Goal: Task Accomplishment & Management: Manage account settings

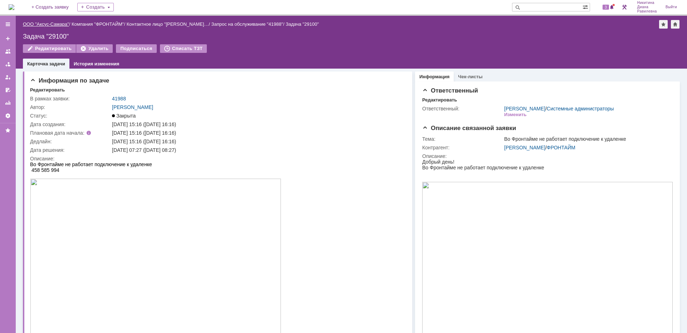
click at [48, 23] on link "ООО "Аксус-Самара"" at bounding box center [46, 23] width 46 height 5
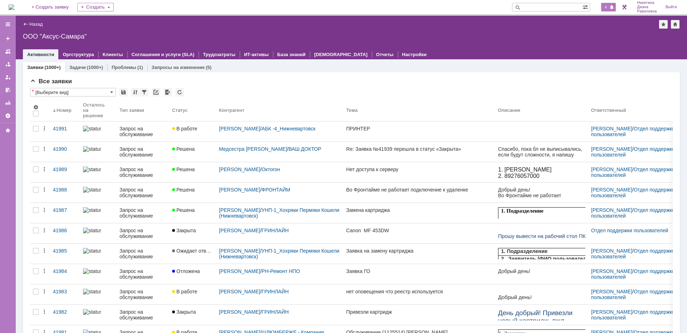
click at [606, 9] on span "4" at bounding box center [606, 7] width 6 height 5
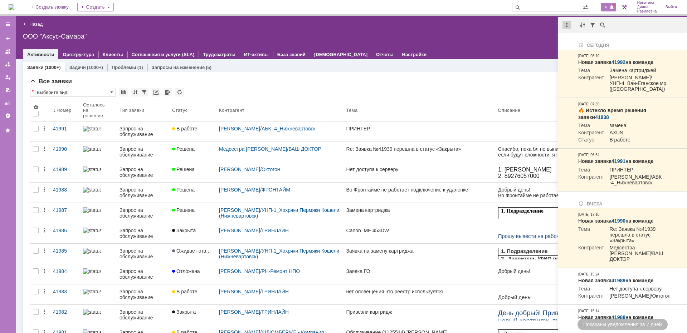
click at [568, 28] on div at bounding box center [566, 25] width 9 height 9
click at [578, 42] on div "Отметить уведомления прочитанными" at bounding box center [616, 43] width 96 height 5
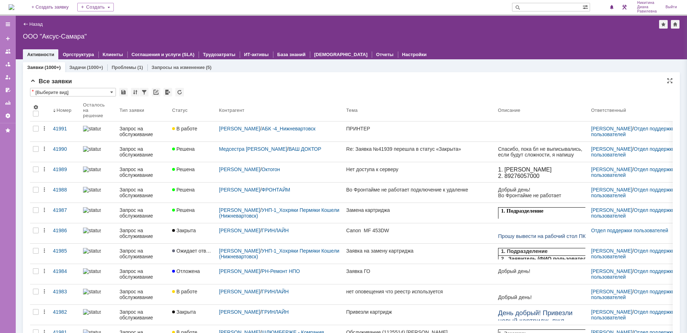
click at [436, 81] on div "Все заявки" at bounding box center [351, 81] width 643 height 7
click at [14, 9] on img at bounding box center [12, 7] width 6 height 6
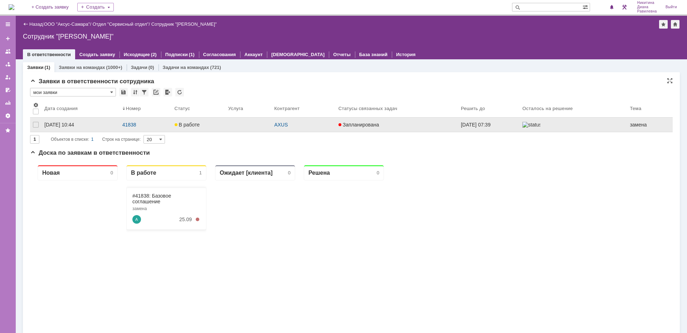
click at [215, 130] on link "В работе" at bounding box center [199, 125] width 54 height 14
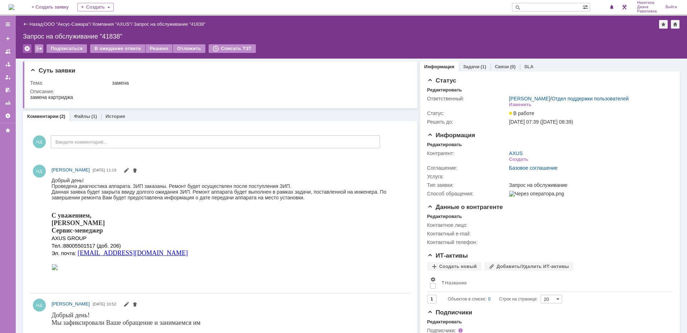
click at [28, 49] on div at bounding box center [27, 48] width 9 height 9
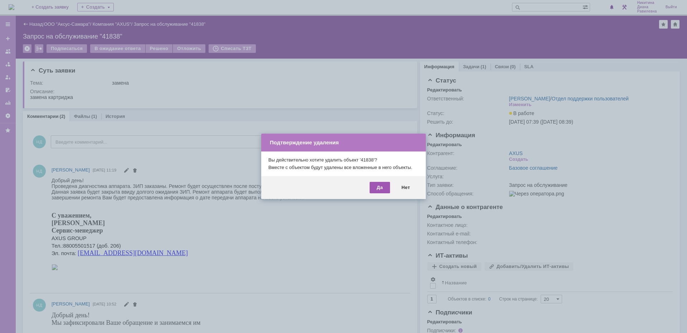
click at [378, 187] on div "Да" at bounding box center [380, 187] width 20 height 11
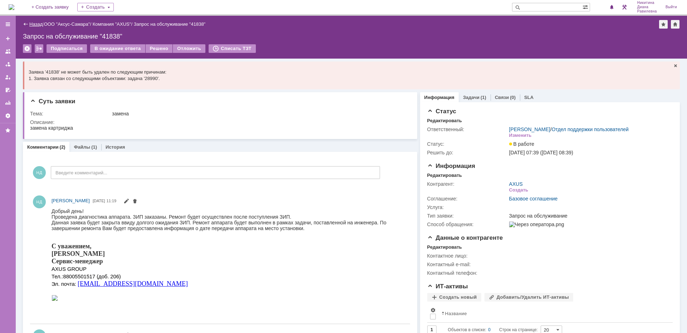
click at [34, 23] on link "Назад" at bounding box center [35, 23] width 13 height 5
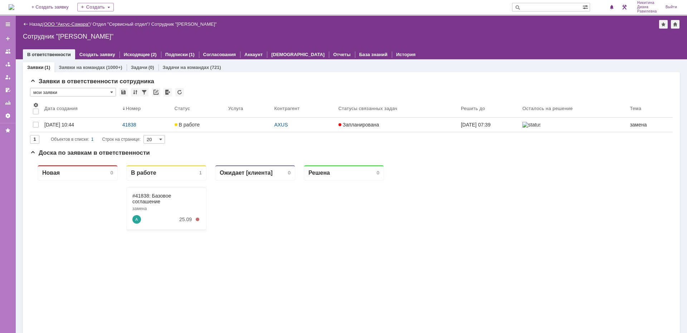
click at [70, 22] on link "ООО "Аксус-Самара"" at bounding box center [67, 23] width 46 height 5
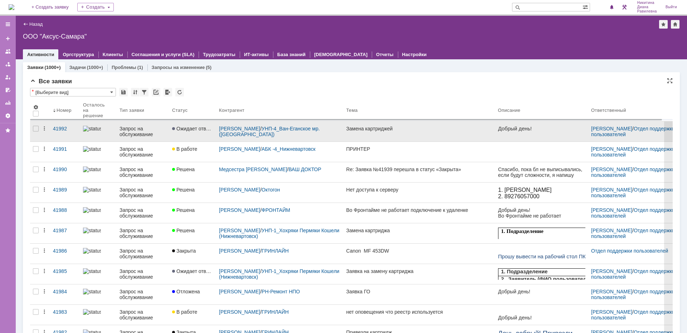
click at [130, 133] on div "Запрос на обслуживание" at bounding box center [143, 131] width 47 height 11
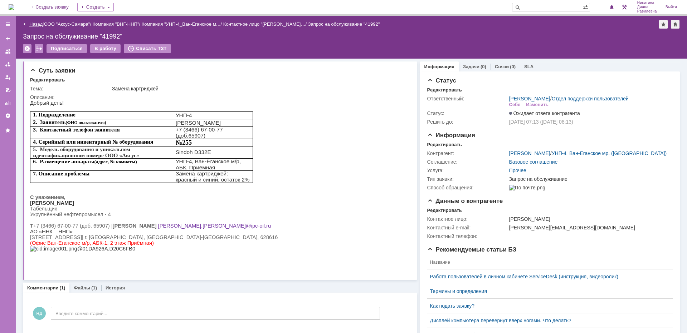
click at [38, 25] on link "Назад" at bounding box center [35, 23] width 13 height 5
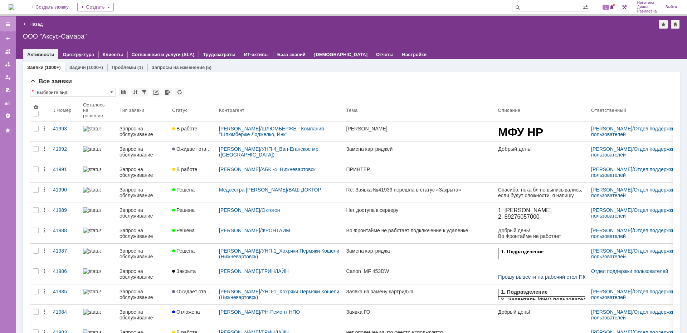
click at [8, 24] on div at bounding box center [8, 24] width 6 height 6
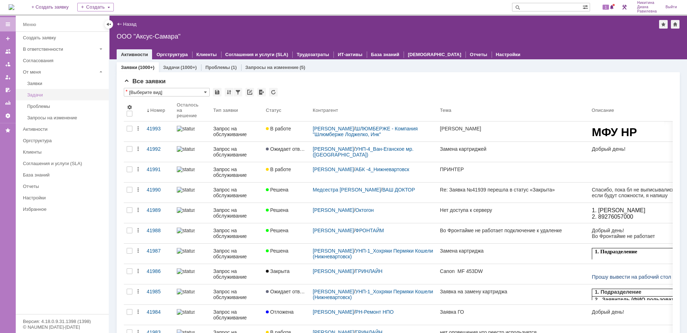
click at [66, 95] on div "Задачи" at bounding box center [65, 94] width 77 height 5
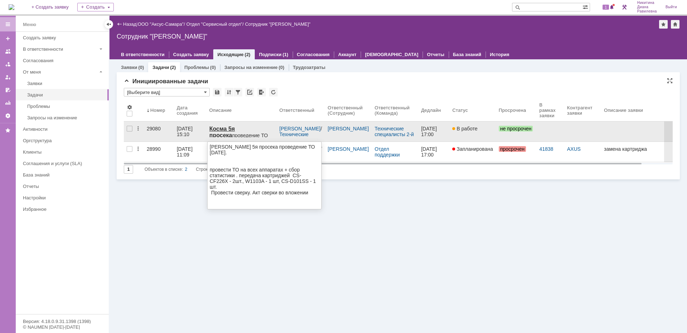
click at [241, 136] on div "Косма 5я просека проведение ТО сентябрь 2025." at bounding box center [241, 135] width 64 height 19
click at [215, 131] on strong "Косма 5я просека" at bounding box center [221, 132] width 25 height 13
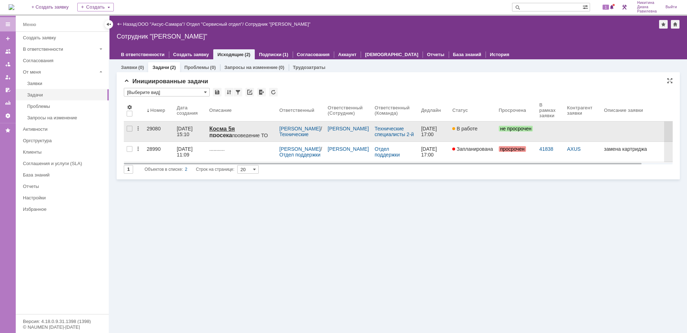
click at [185, 131] on div "23.09.2025 15:10" at bounding box center [185, 131] width 17 height 11
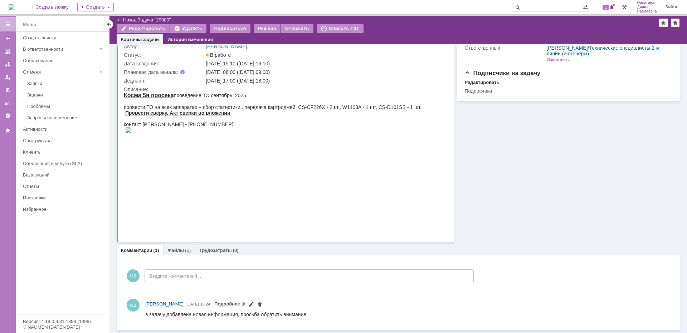
scroll to position [37, 0]
click at [181, 252] on link "Файлы" at bounding box center [175, 250] width 16 height 5
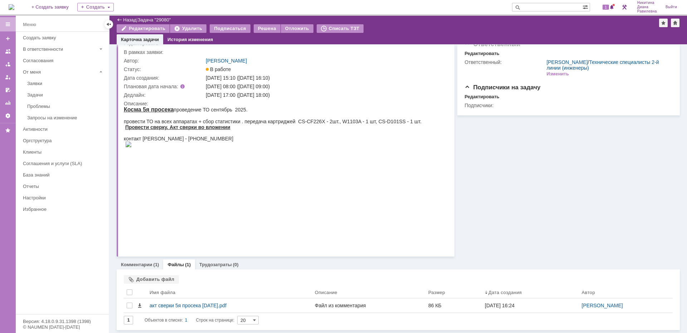
scroll to position [23, 0]
click at [140, 266] on link "Комментарии" at bounding box center [136, 264] width 31 height 5
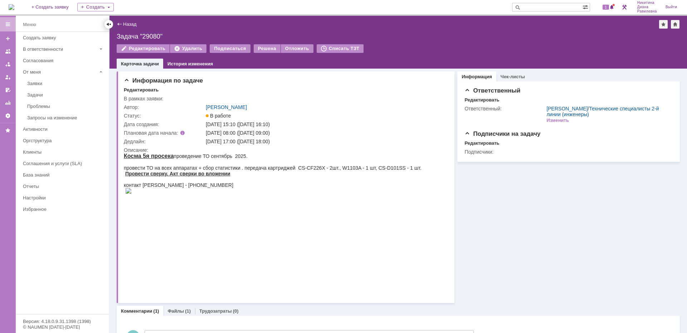
click at [111, 25] on div at bounding box center [109, 24] width 6 height 6
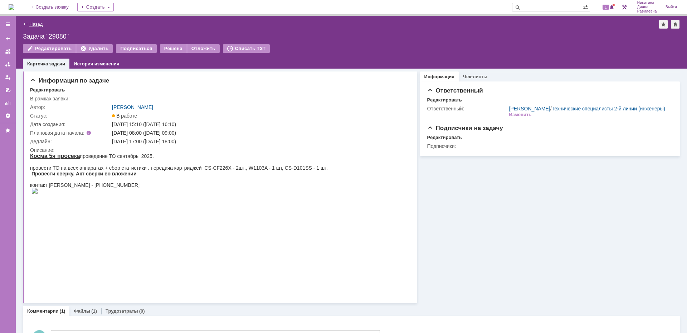
click at [35, 21] on link "Назад" at bounding box center [35, 23] width 13 height 5
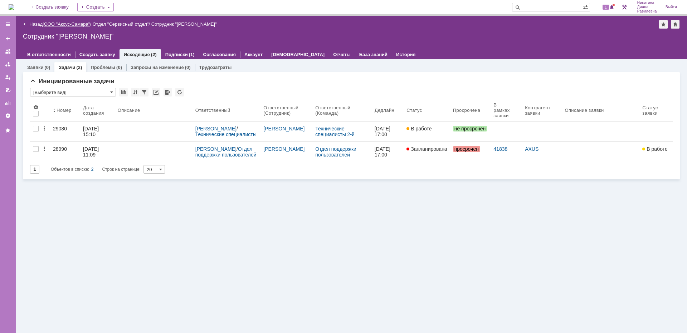
click at [69, 23] on link "ООО "Аксус-Самара"" at bounding box center [67, 23] width 46 height 5
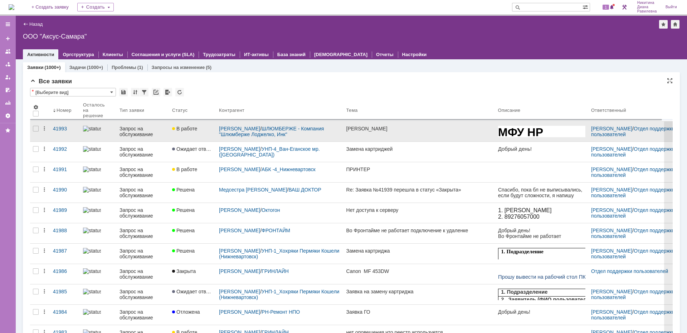
click at [137, 130] on div "Запрос на обслуживание" at bounding box center [143, 131] width 47 height 11
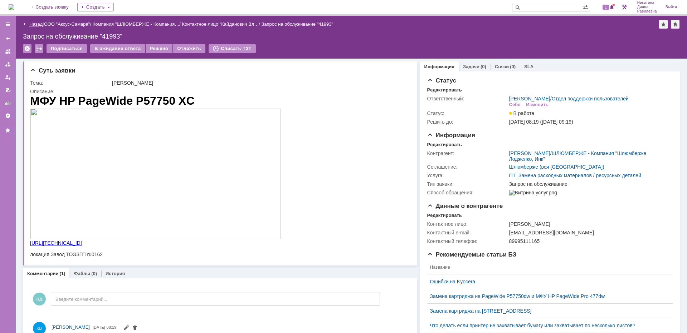
click at [35, 24] on link "Назад" at bounding box center [35, 23] width 13 height 5
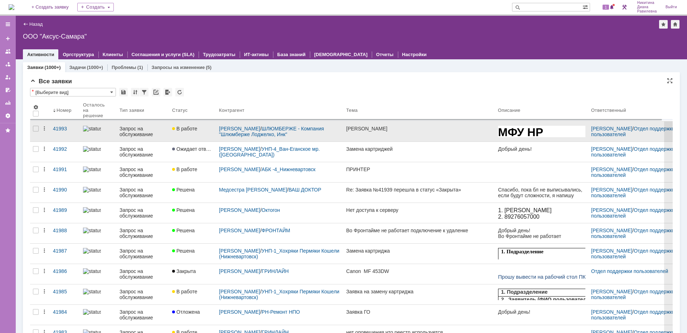
click at [143, 128] on div "Запрос на обслуживание" at bounding box center [143, 131] width 47 height 11
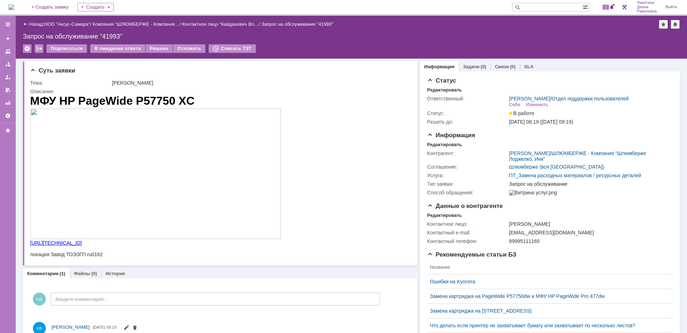
click at [33, 21] on div "Назад | ООО "Аксус-Самара" / Компания "ШЛЮМБЕРЖЕ - Компания… / Контактное лицо …" at bounding box center [351, 24] width 657 height 9
click at [34, 23] on link "Назад" at bounding box center [35, 23] width 13 height 5
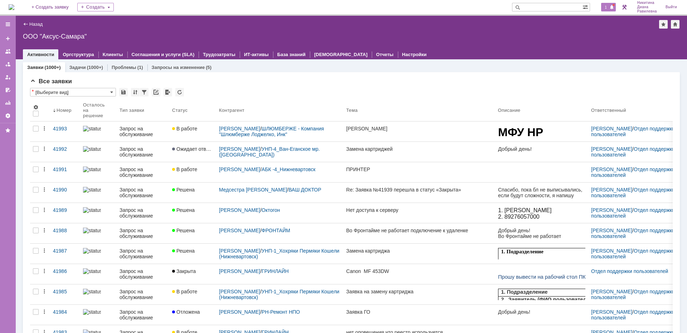
click at [609, 5] on span at bounding box center [611, 8] width 5 height 6
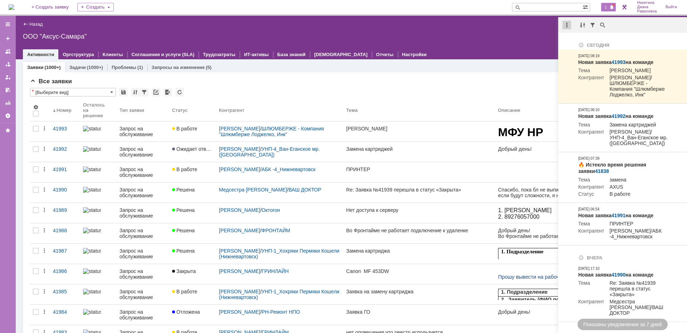
click at [566, 28] on div at bounding box center [566, 25] width 9 height 9
click at [573, 41] on div "Отметить уведомления прочитанными" at bounding box center [616, 43] width 96 height 5
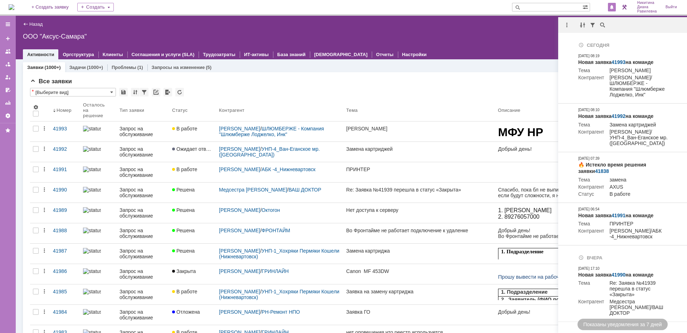
click at [359, 83] on div "Все заявки" at bounding box center [351, 81] width 643 height 7
